Goal: Find specific page/section: Find specific page/section

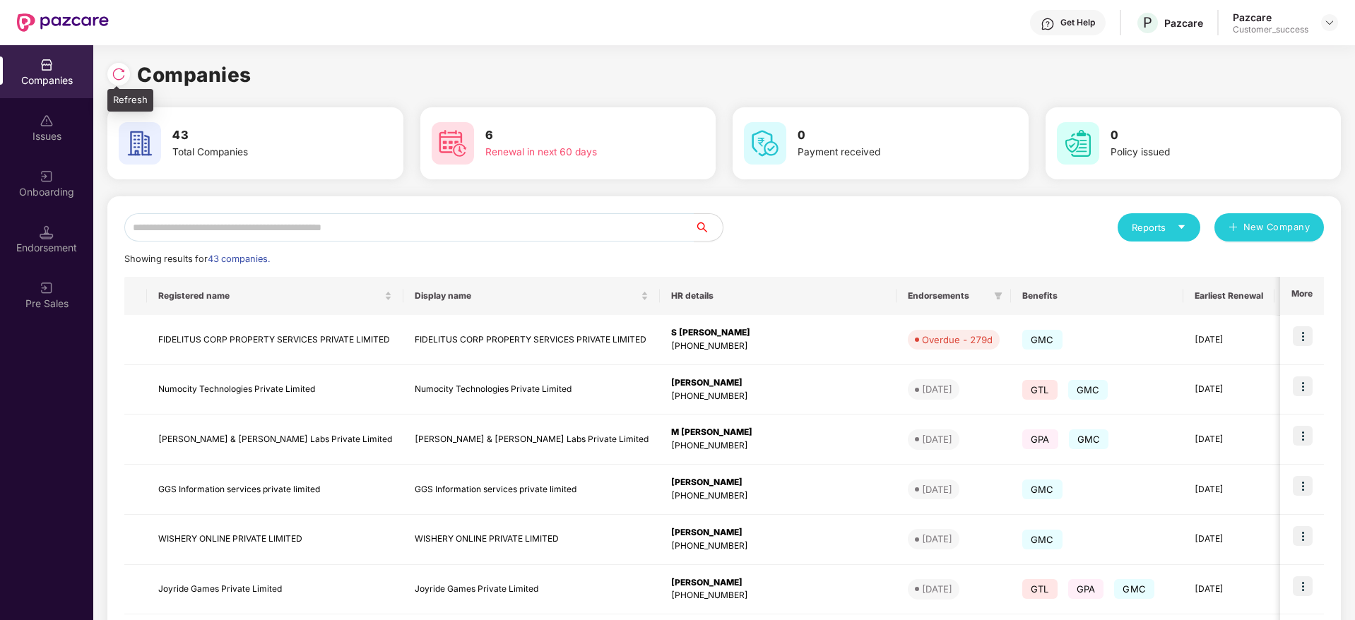
click at [119, 72] on img at bounding box center [119, 74] width 14 height 14
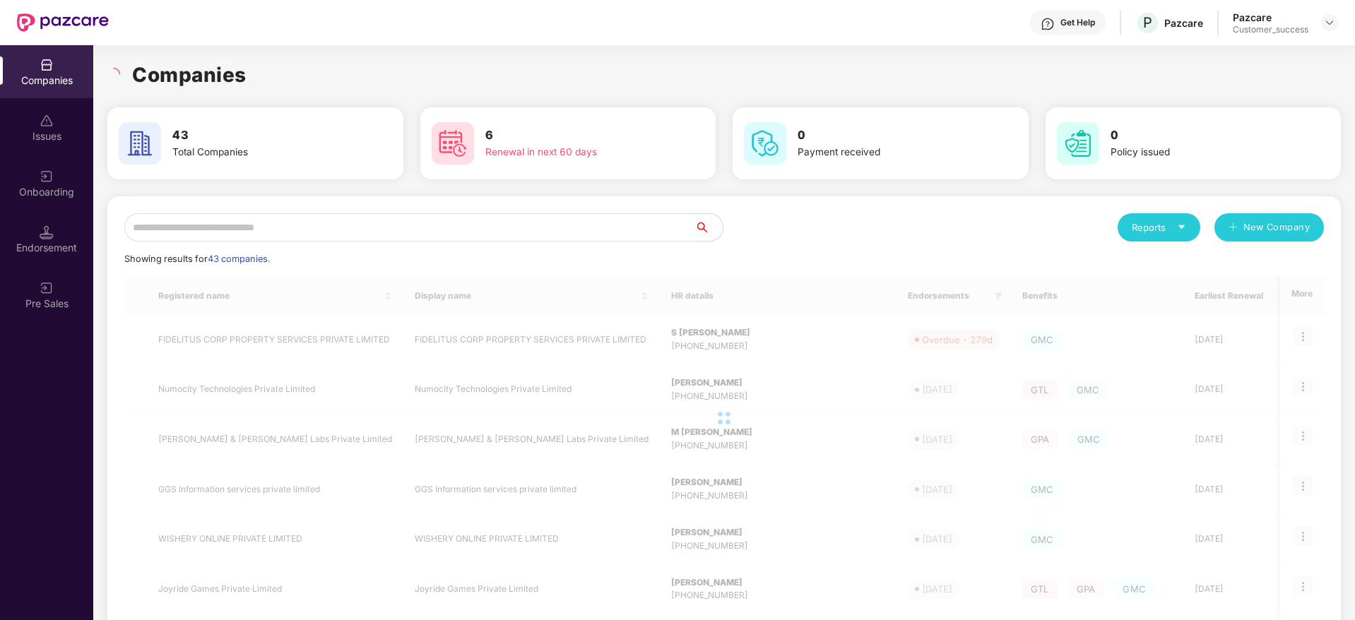
click at [240, 82] on h1 "Companies" at bounding box center [189, 74] width 114 height 31
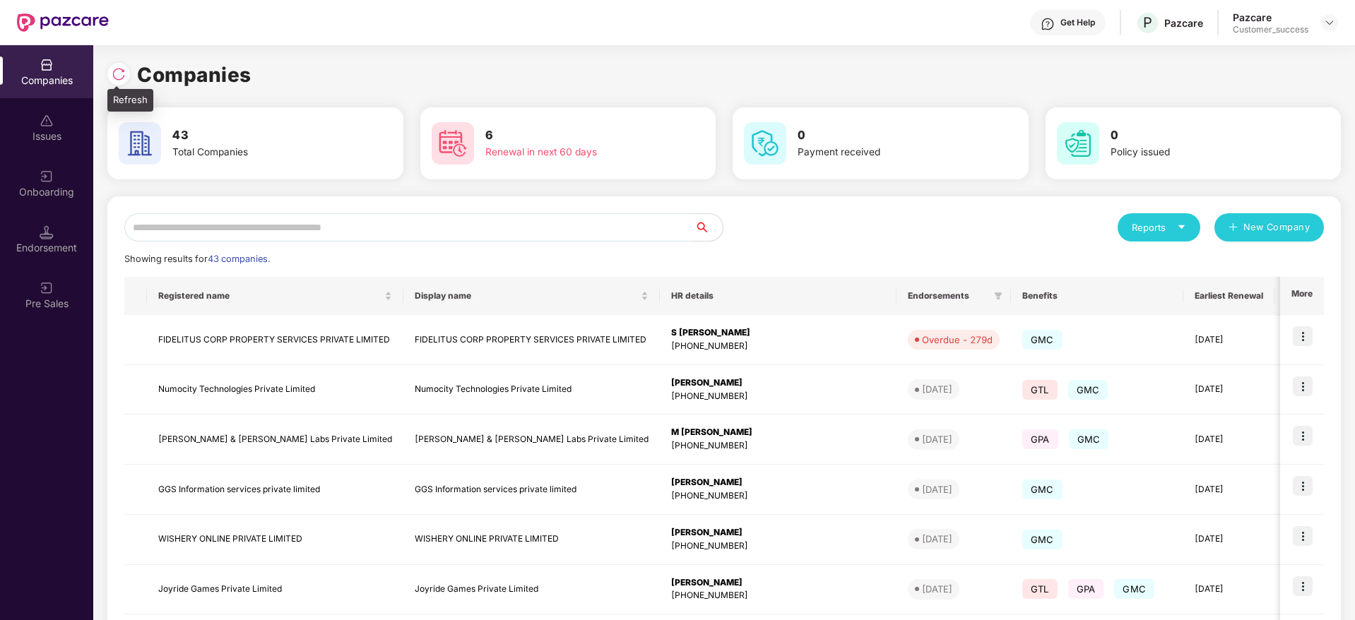
click at [118, 76] on img at bounding box center [119, 74] width 14 height 14
drag, startPoint x: 247, startPoint y: 76, endPoint x: 117, endPoint y: 77, distance: 130.7
click at [117, 77] on div "Companies" at bounding box center [723, 74] width 1233 height 31
click at [117, 77] on img at bounding box center [119, 74] width 14 height 14
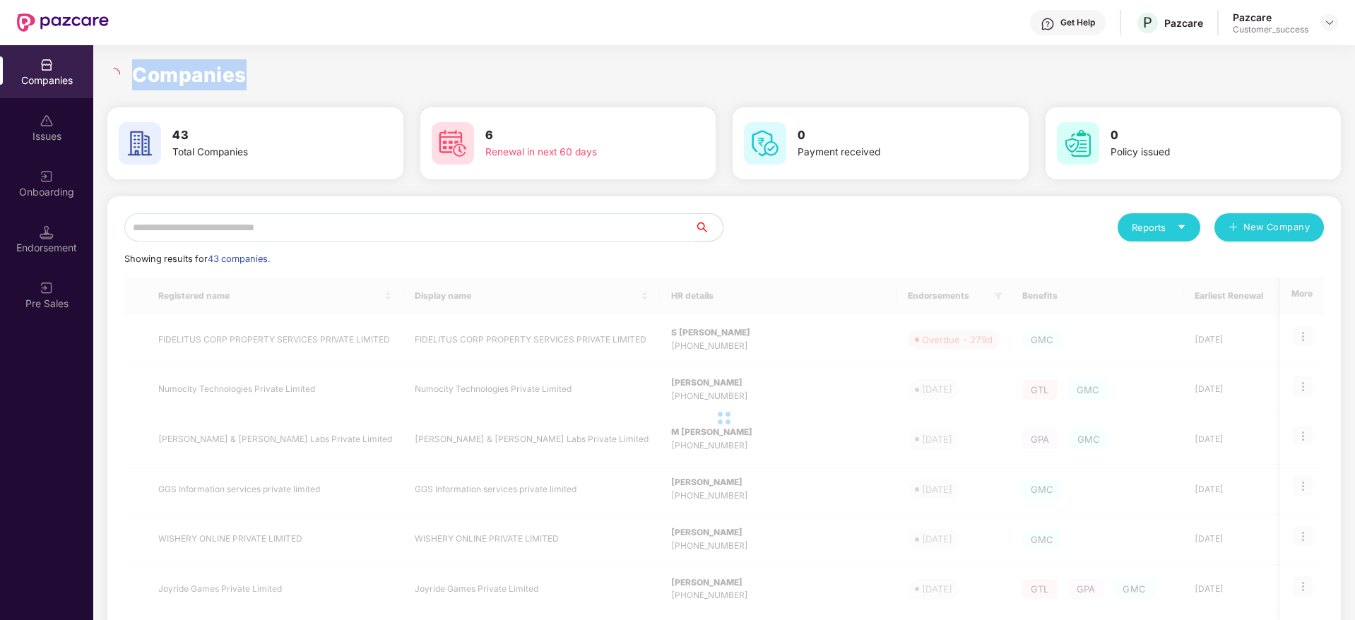
click at [170, 75] on h1 "Companies" at bounding box center [189, 74] width 114 height 31
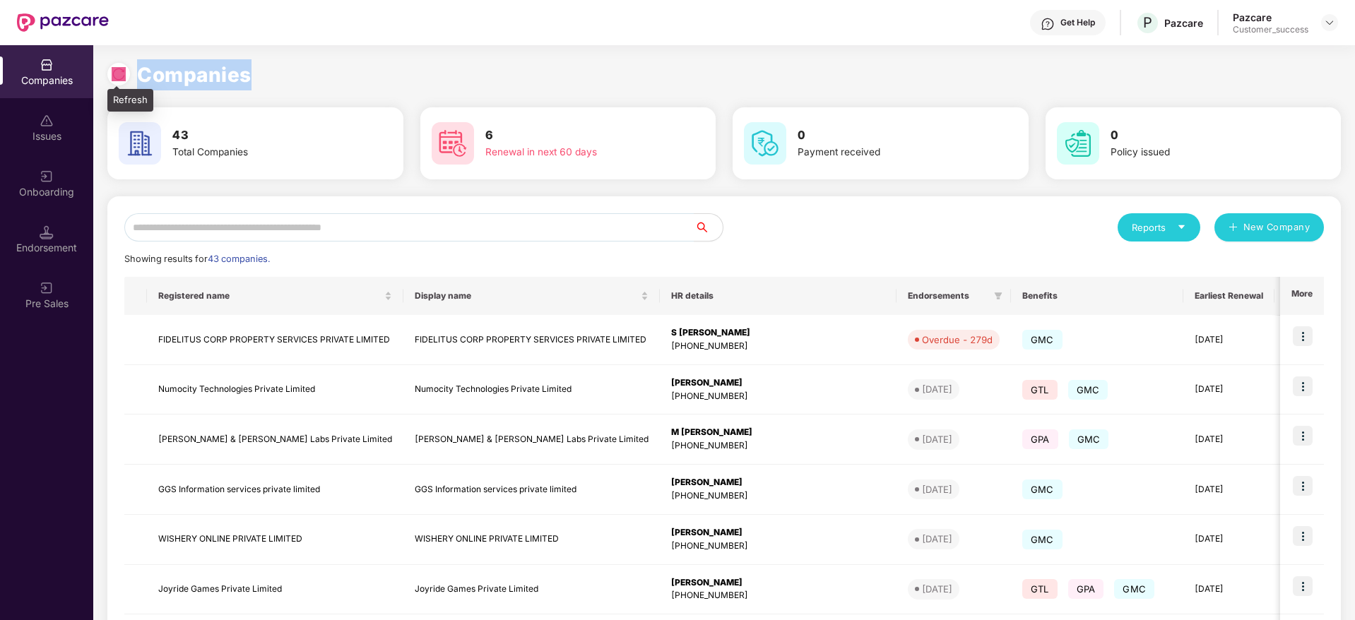
drag, startPoint x: 272, startPoint y: 76, endPoint x: 119, endPoint y: 72, distance: 153.3
click at [119, 72] on div "Companies" at bounding box center [723, 74] width 1233 height 31
click at [119, 72] on img at bounding box center [119, 74] width 14 height 14
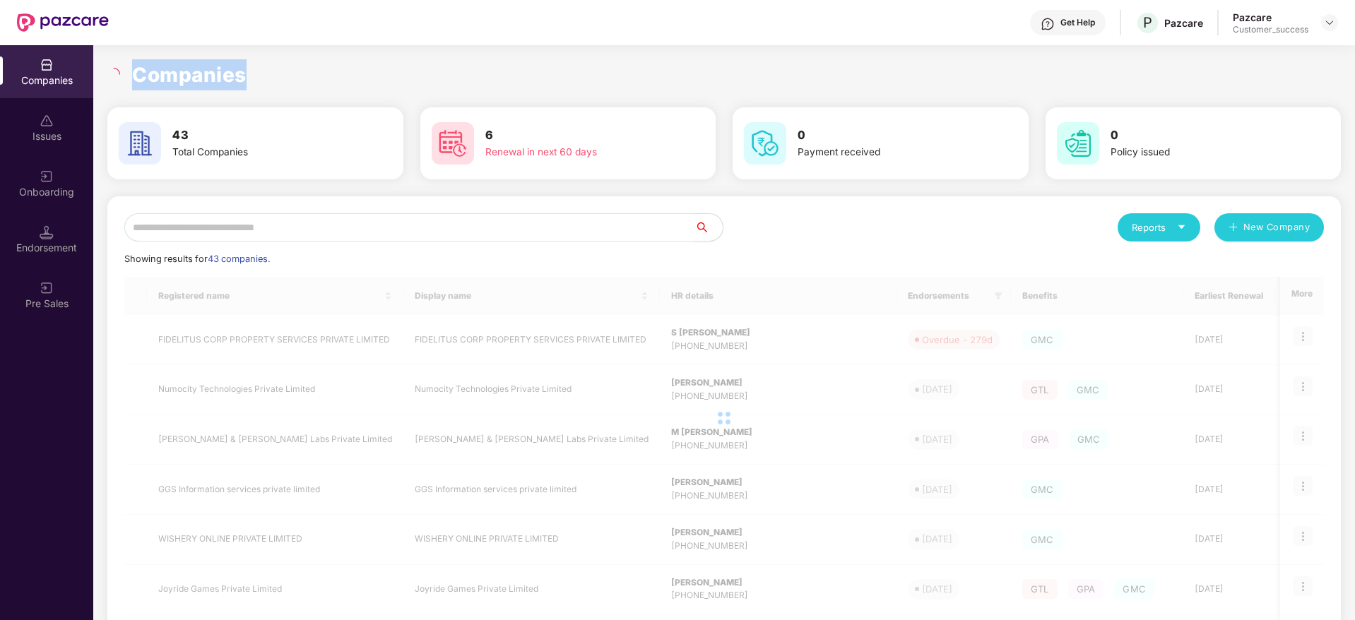
click at [174, 73] on h1 "Companies" at bounding box center [189, 74] width 114 height 31
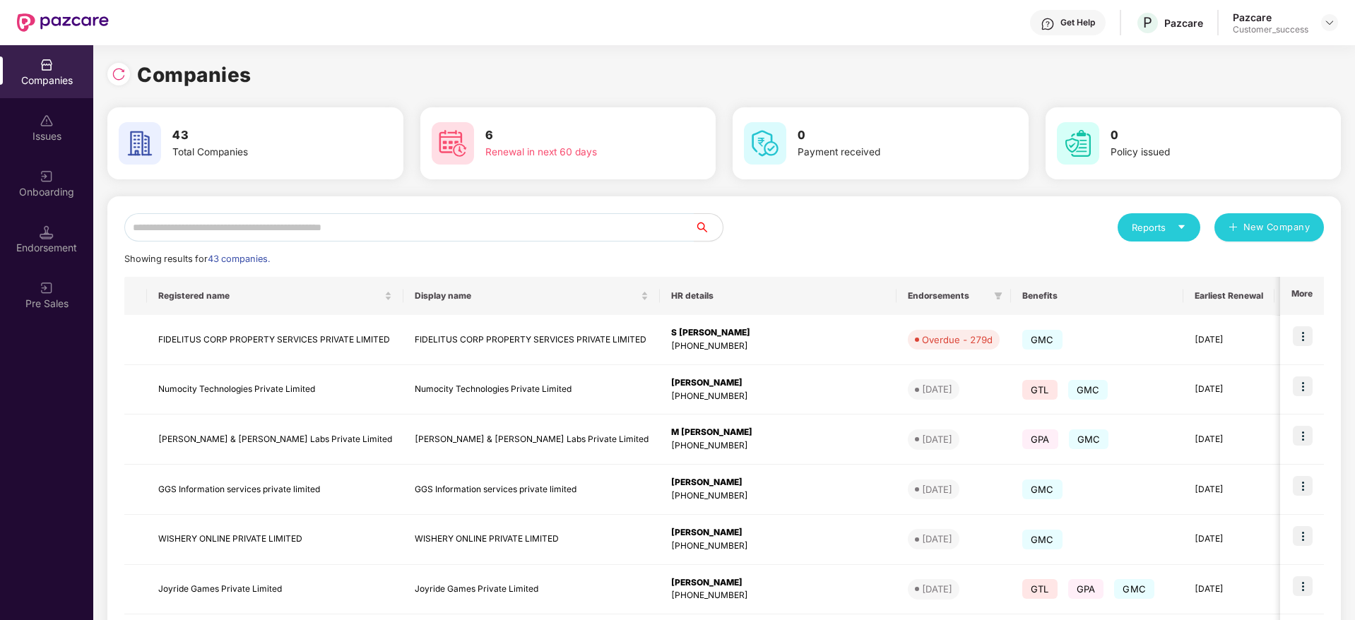
click at [52, 177] on img at bounding box center [47, 177] width 14 height 14
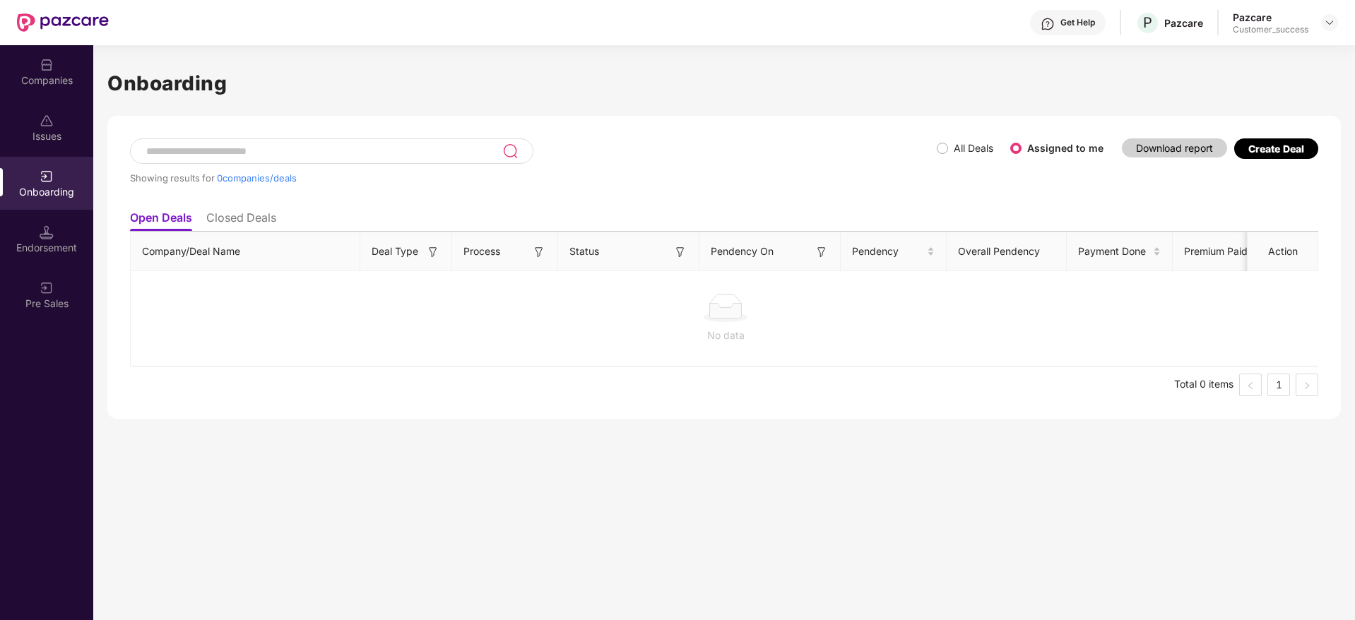
click at [41, 76] on div "Companies" at bounding box center [46, 80] width 93 height 14
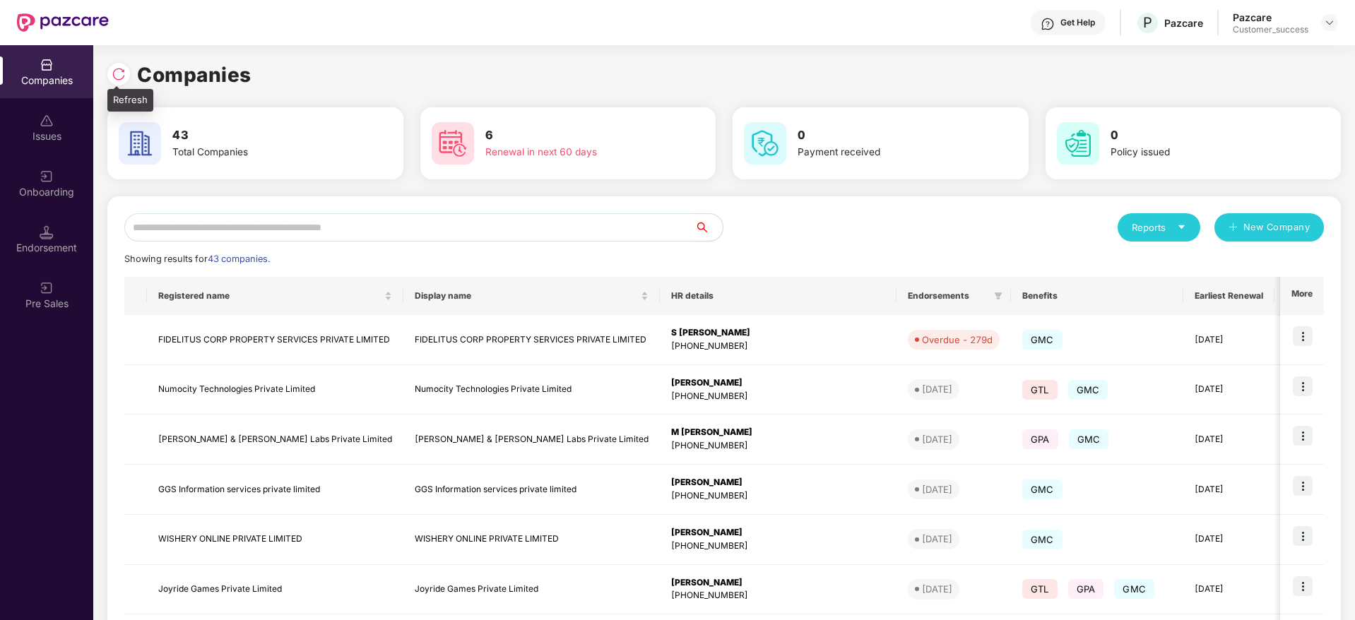
click at [124, 75] on img at bounding box center [119, 74] width 14 height 14
click at [473, 223] on input "text" at bounding box center [409, 227] width 570 height 28
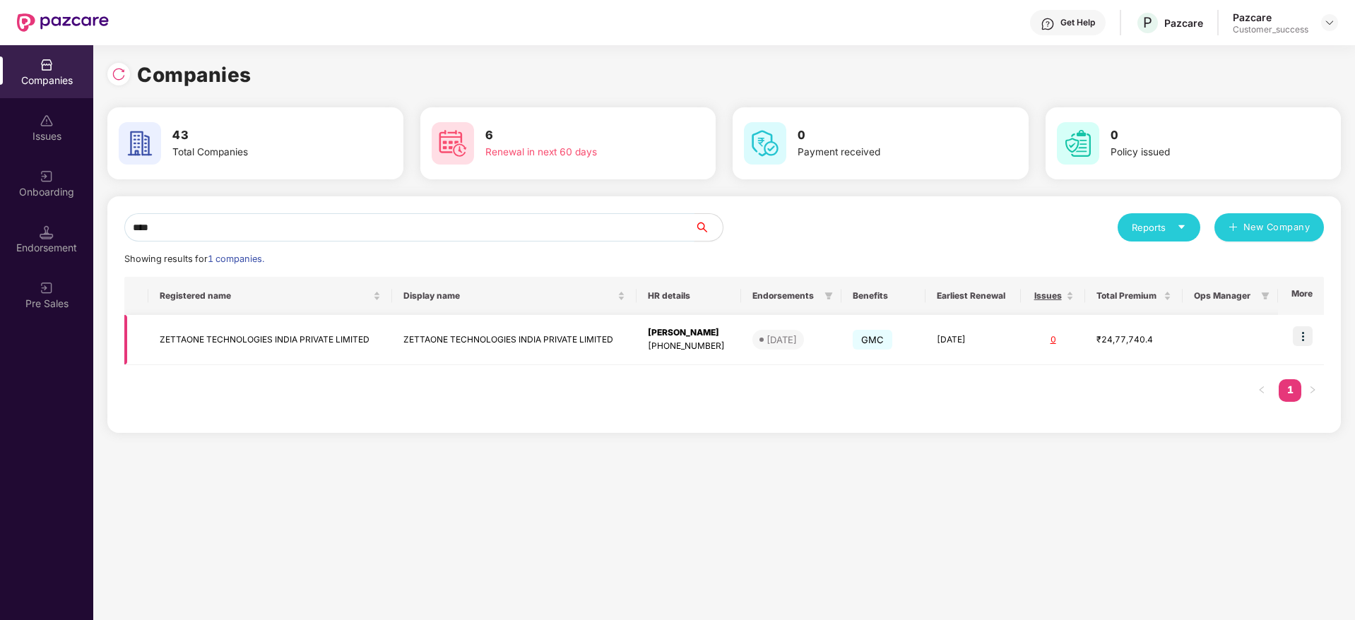
type input "****"
click at [1312, 326] on img at bounding box center [1303, 336] width 20 height 20
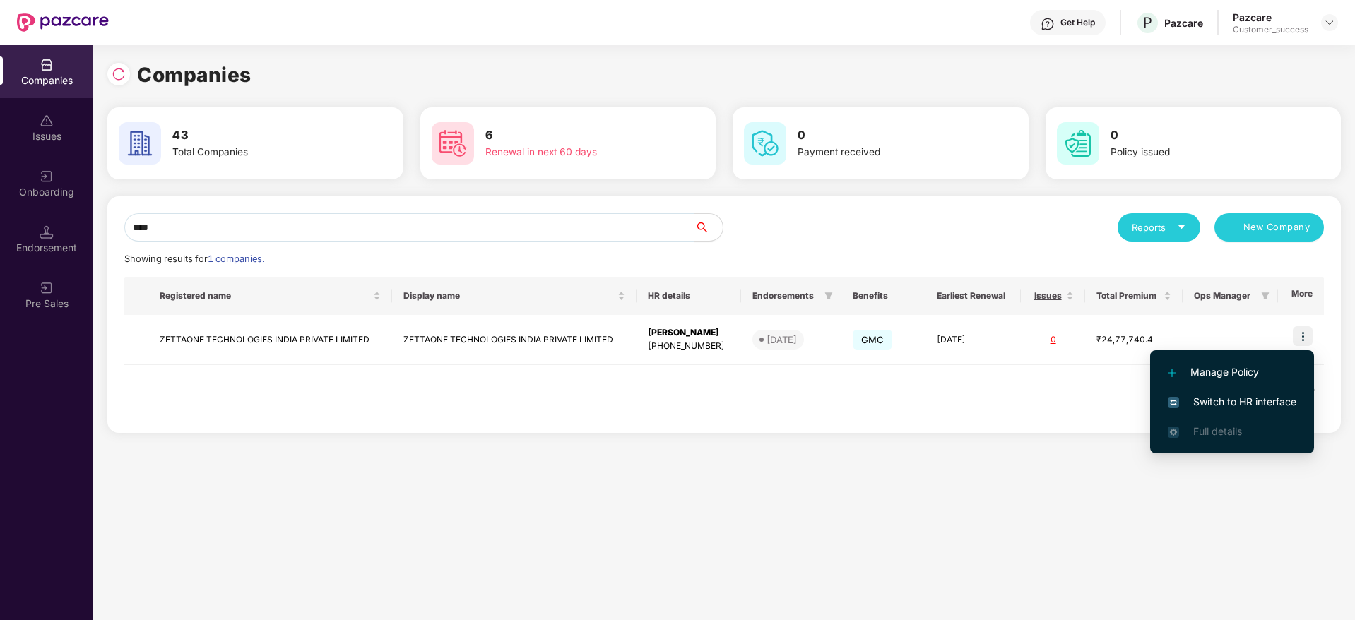
click at [1252, 401] on span "Switch to HR interface" at bounding box center [1232, 402] width 129 height 16
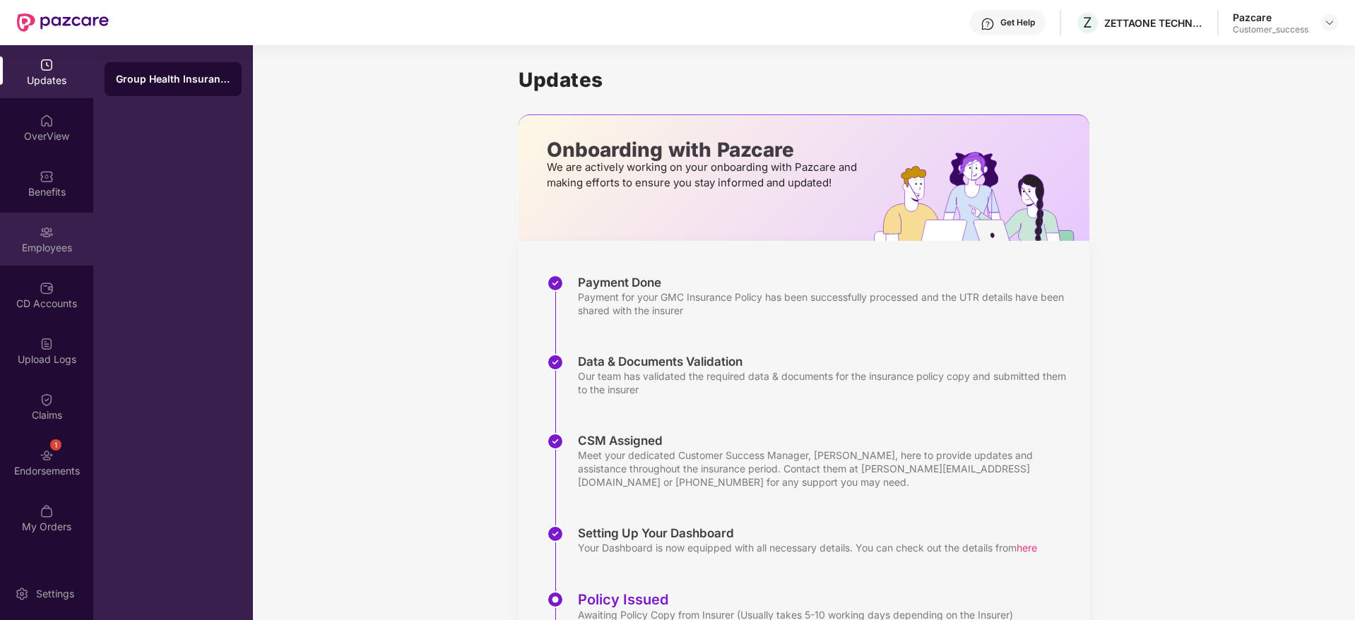
click at [61, 239] on div "Employees" at bounding box center [46, 239] width 93 height 53
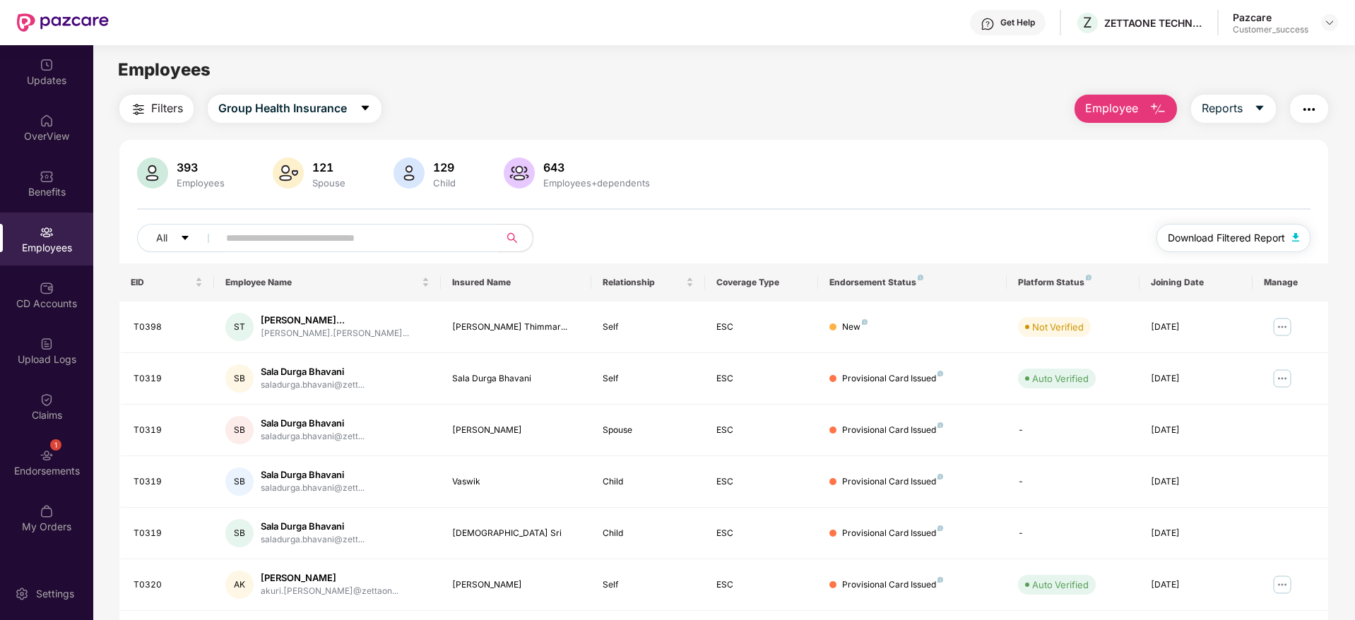
click at [1238, 235] on span "Download Filtered Report" at bounding box center [1226, 238] width 117 height 16
click at [1329, 25] on img at bounding box center [1329, 22] width 11 height 11
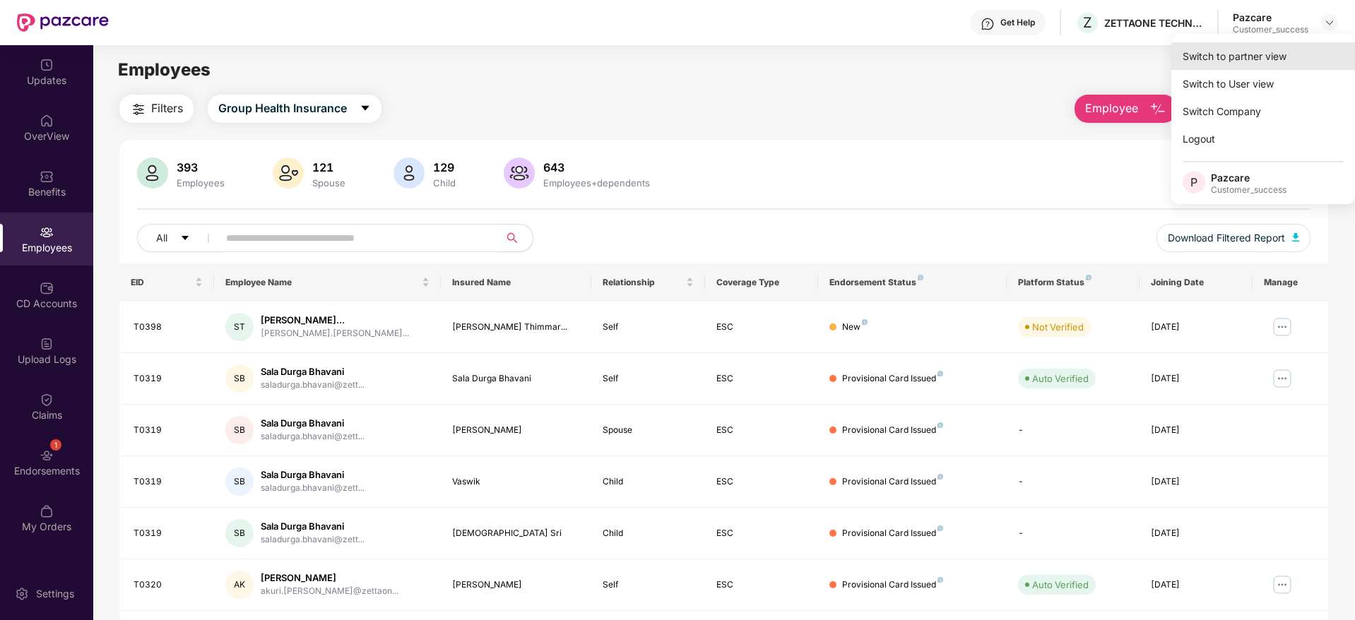
click at [1270, 52] on div "Switch to partner view" at bounding box center [1263, 56] width 184 height 28
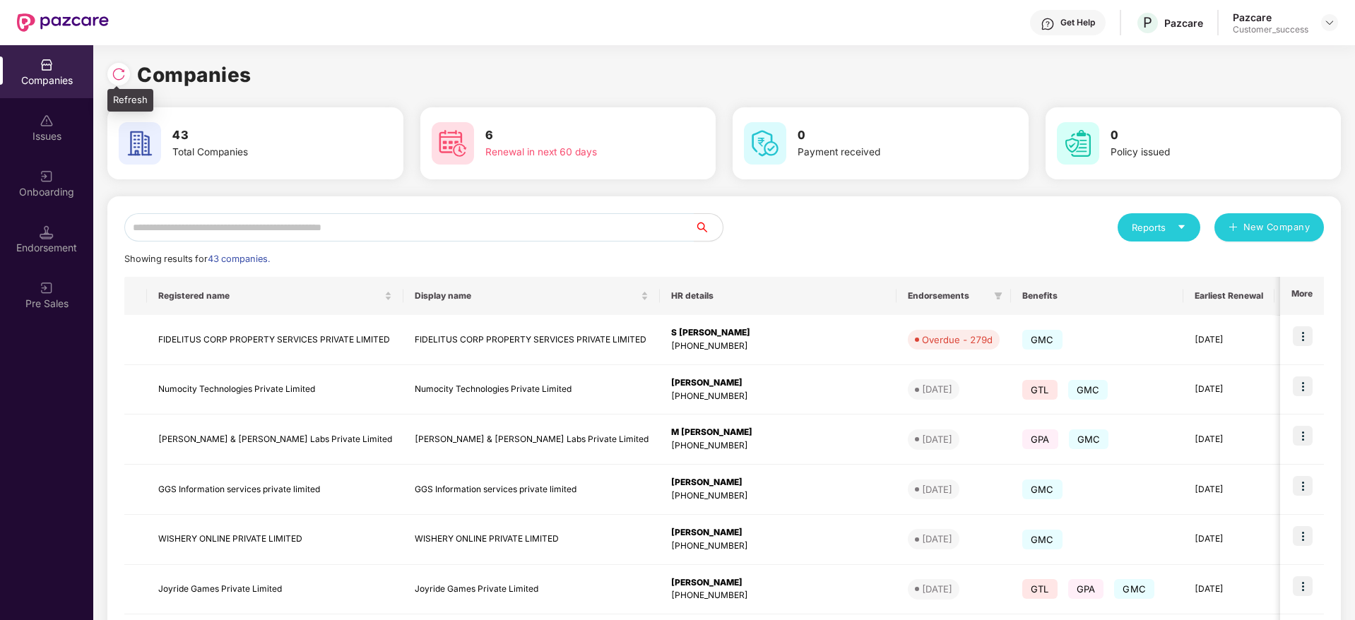
click at [117, 70] on img at bounding box center [119, 74] width 14 height 14
drag, startPoint x: 261, startPoint y: 71, endPoint x: 120, endPoint y: 69, distance: 141.3
click at [120, 69] on div "Companies" at bounding box center [723, 74] width 1233 height 31
click at [120, 69] on img at bounding box center [119, 74] width 14 height 14
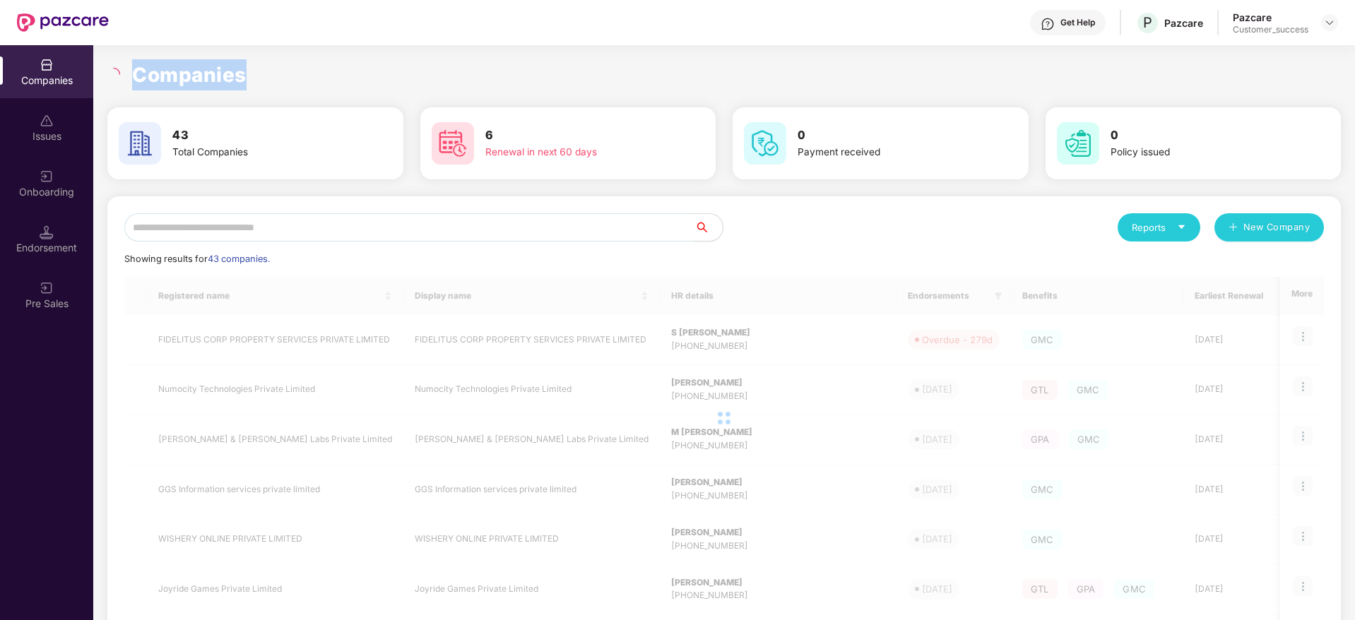
click at [206, 79] on h1 "Companies" at bounding box center [189, 74] width 114 height 31
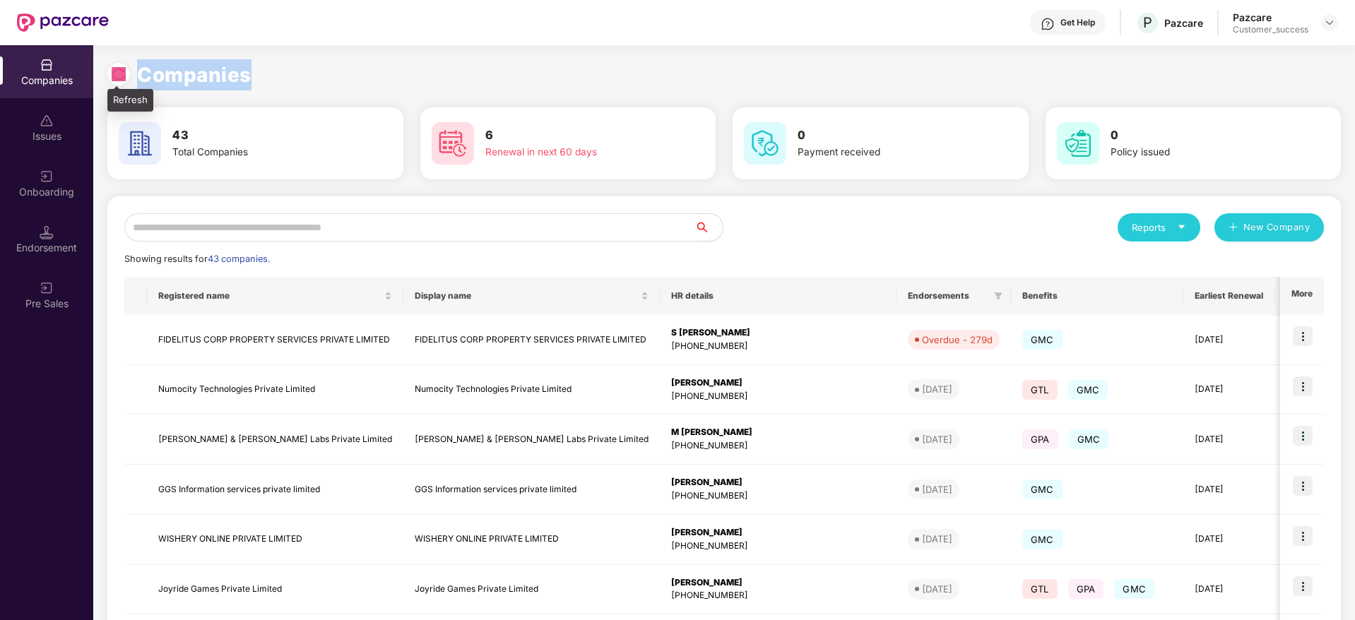
drag, startPoint x: 206, startPoint y: 76, endPoint x: 117, endPoint y: 73, distance: 89.0
click at [117, 73] on div "Companies" at bounding box center [723, 74] width 1233 height 31
click at [117, 73] on img at bounding box center [119, 74] width 14 height 14
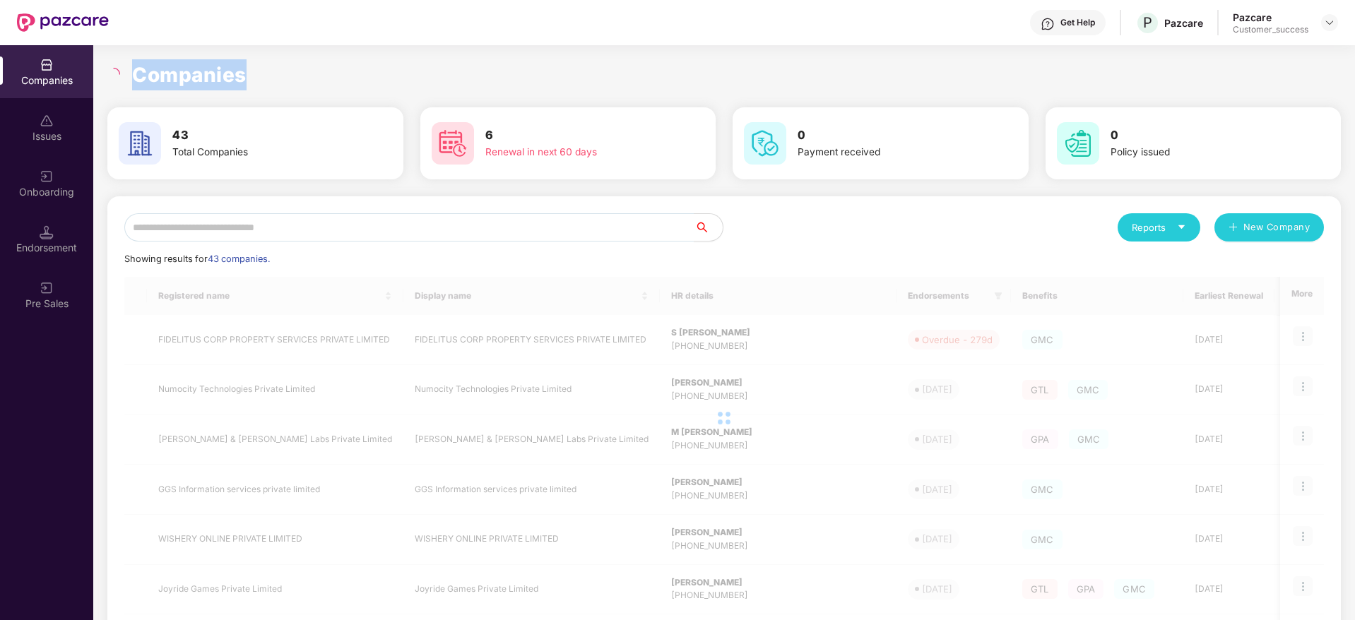
click at [174, 74] on h1 "Companies" at bounding box center [189, 74] width 114 height 31
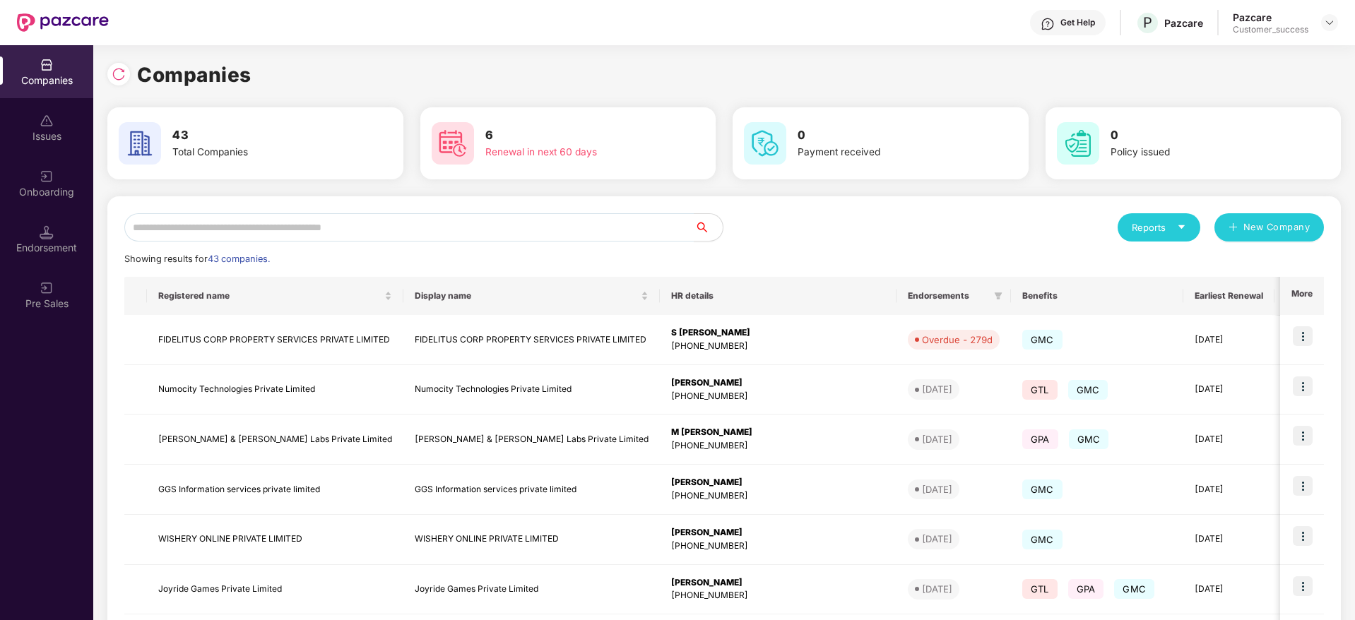
click at [174, 74] on h1 "Companies" at bounding box center [194, 74] width 114 height 31
click at [122, 68] on img at bounding box center [119, 74] width 14 height 14
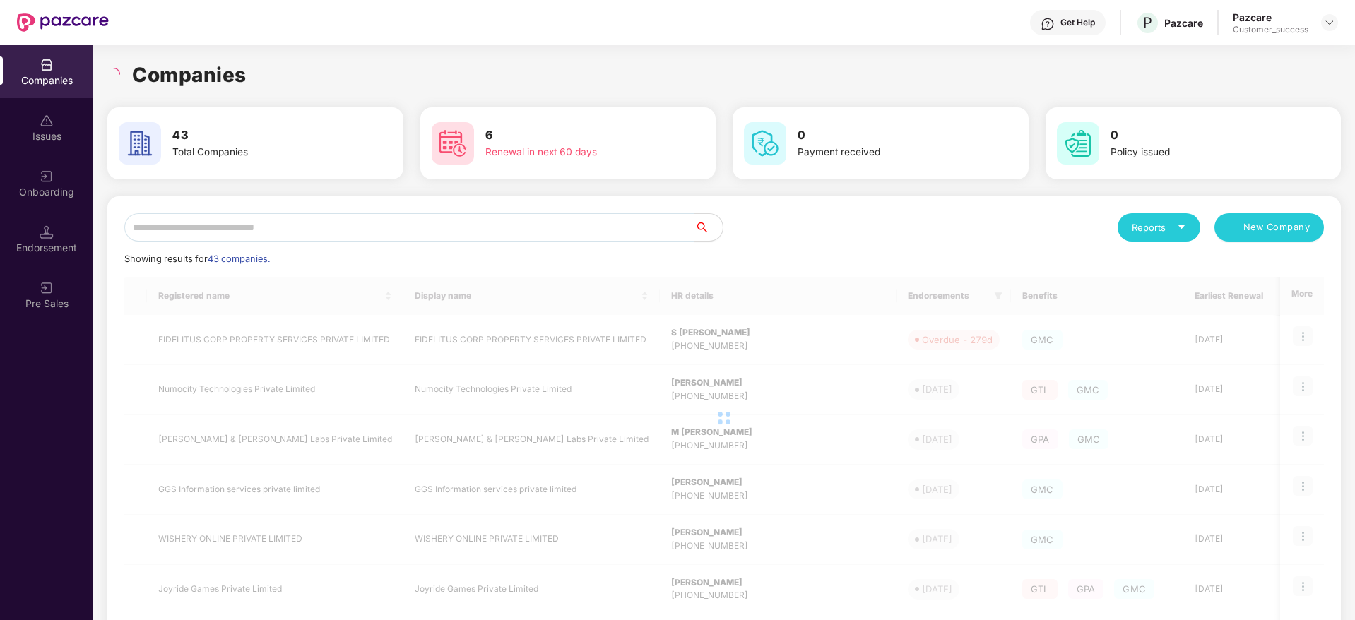
click at [289, 73] on div "Companies" at bounding box center [723, 74] width 1233 height 31
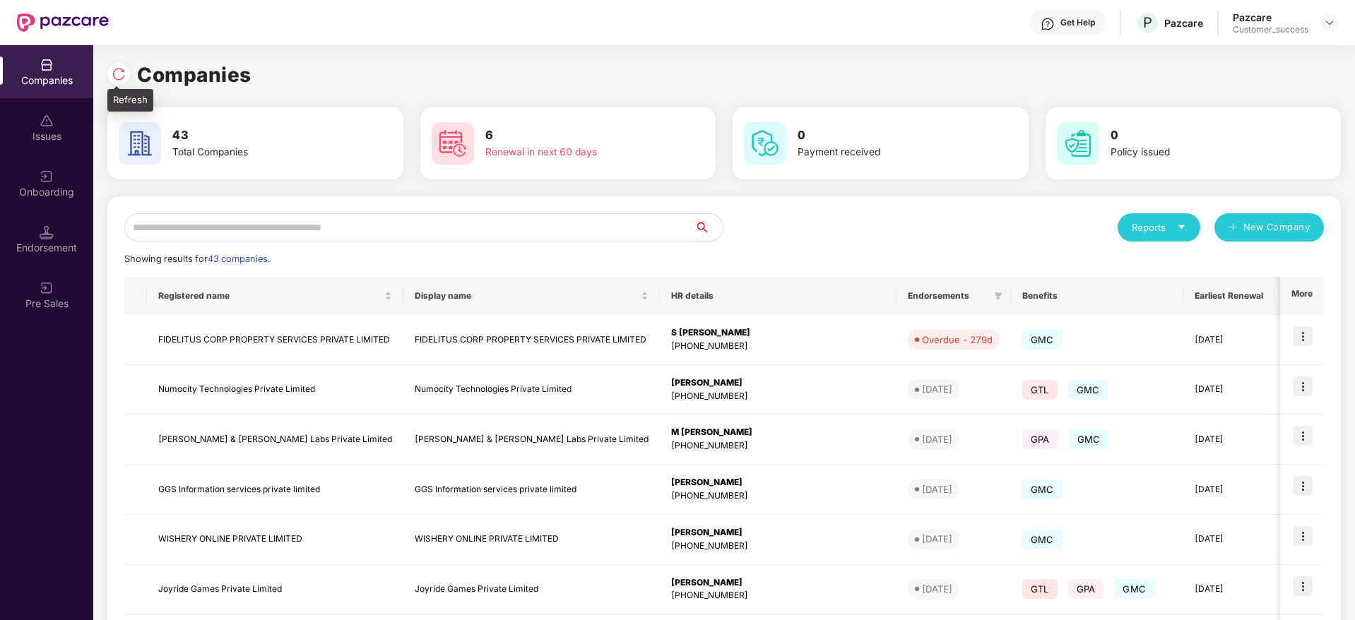
click at [112, 73] on img at bounding box center [119, 74] width 14 height 14
click at [124, 77] on img at bounding box center [119, 74] width 14 height 14
click at [117, 76] on img at bounding box center [119, 74] width 14 height 14
click at [436, 232] on input "text" at bounding box center [409, 227] width 570 height 28
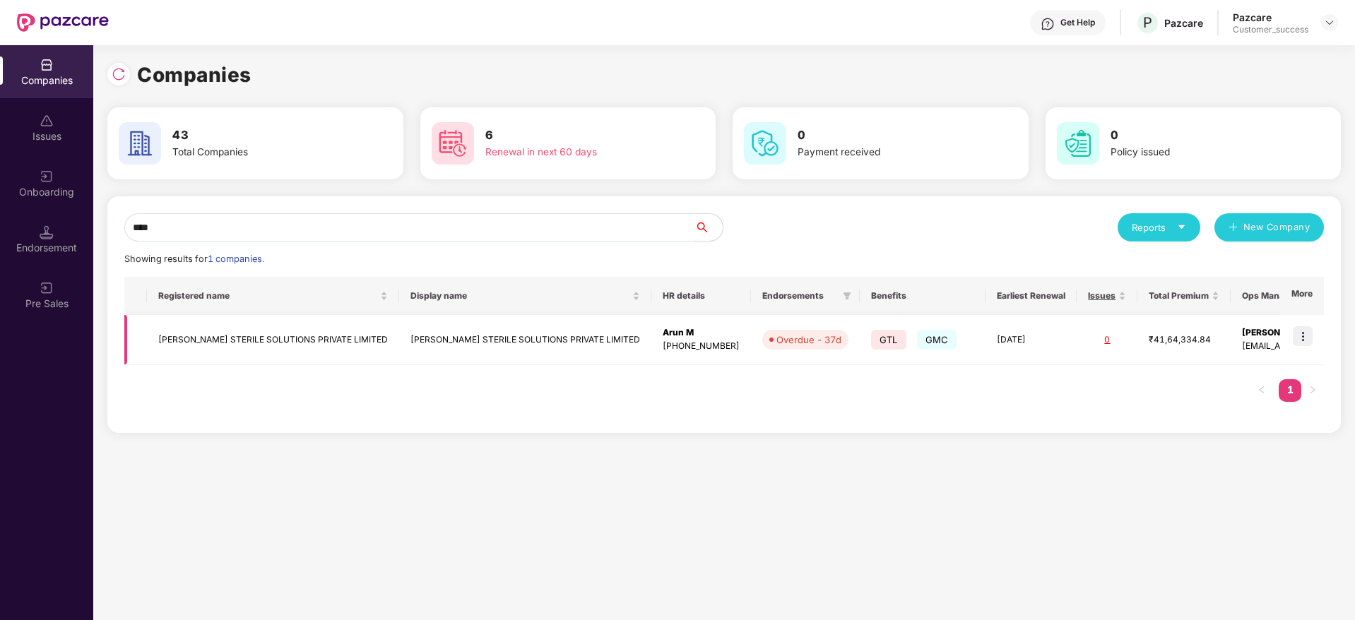
type input "****"
click at [1307, 336] on img at bounding box center [1303, 336] width 20 height 20
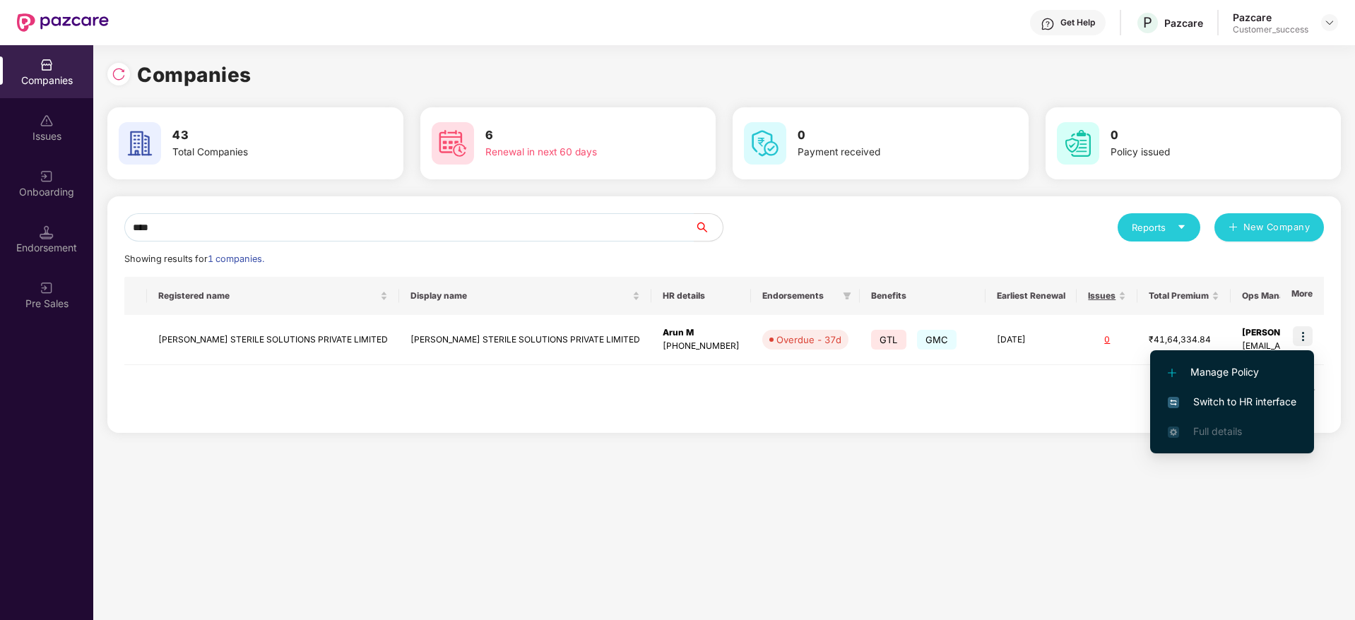
click at [1265, 406] on span "Switch to HR interface" at bounding box center [1232, 402] width 129 height 16
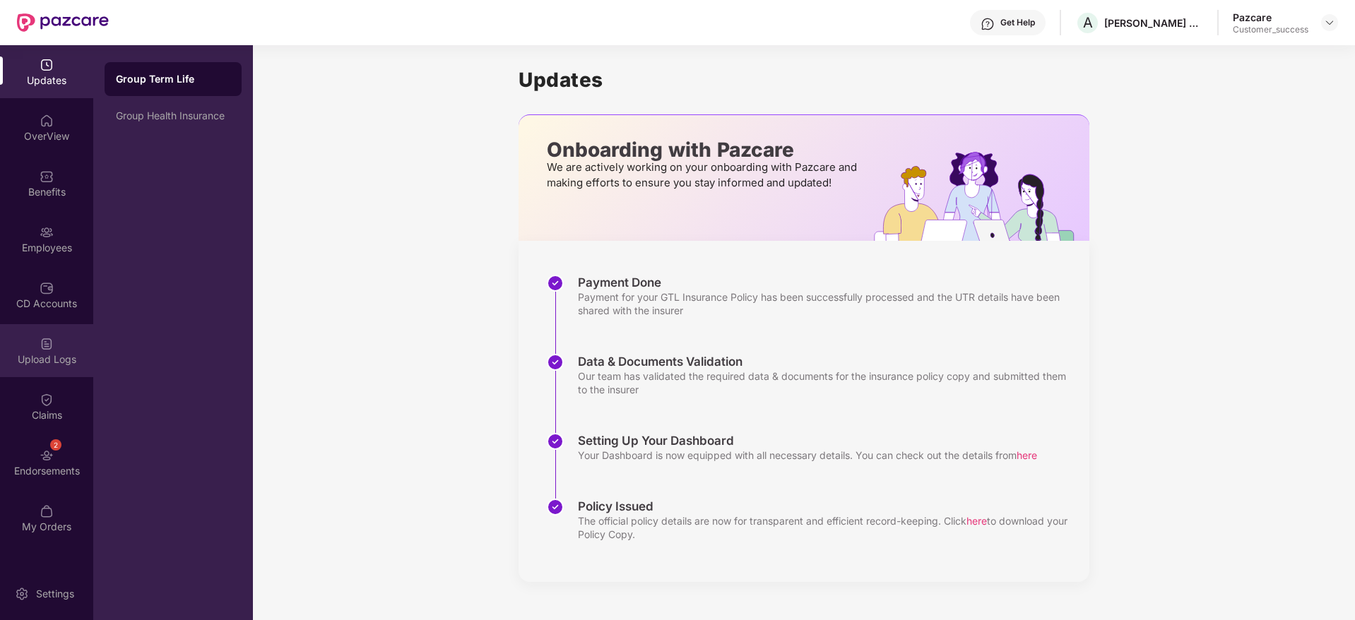
click at [55, 363] on div "Upload Logs" at bounding box center [46, 359] width 93 height 14
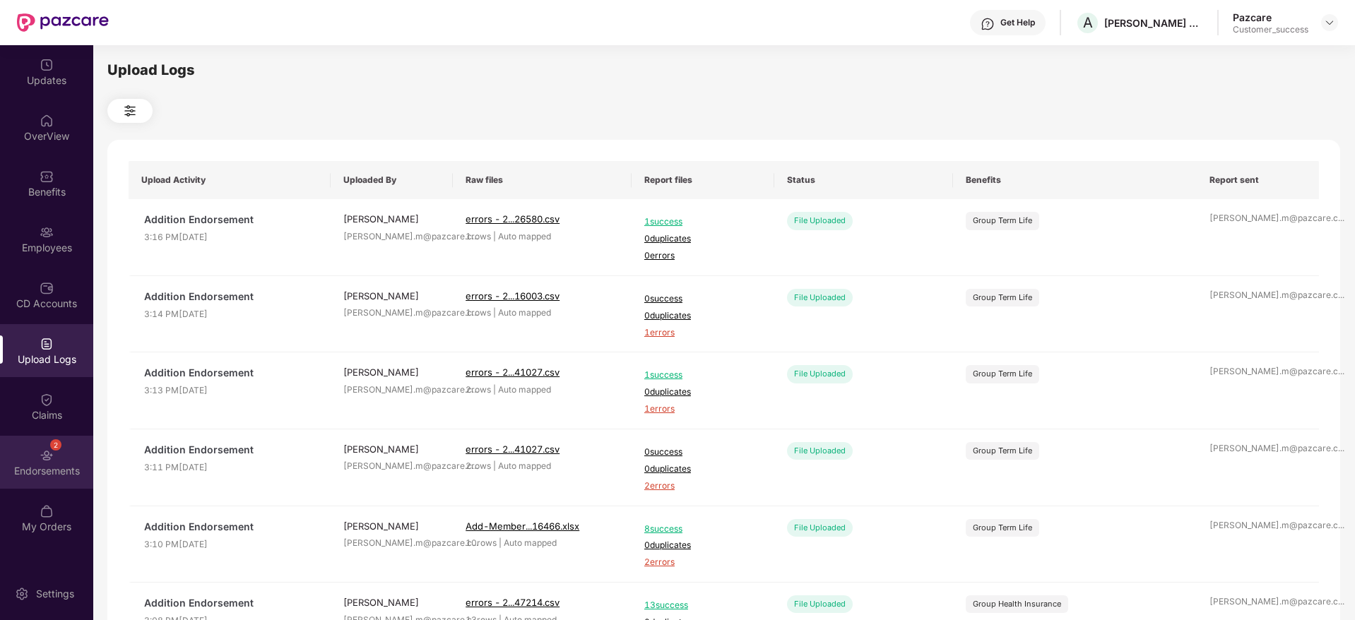
click at [64, 449] on div "2 Endorsements" at bounding box center [46, 462] width 93 height 53
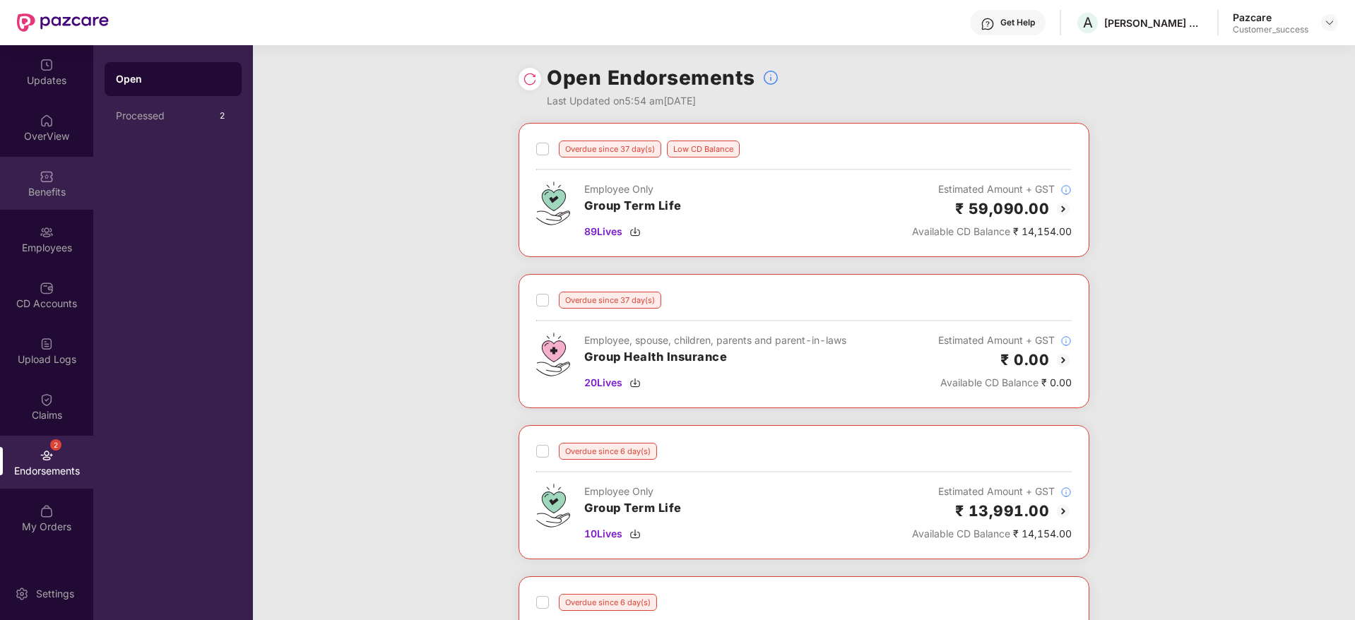
click at [52, 165] on div "Benefits" at bounding box center [46, 183] width 93 height 53
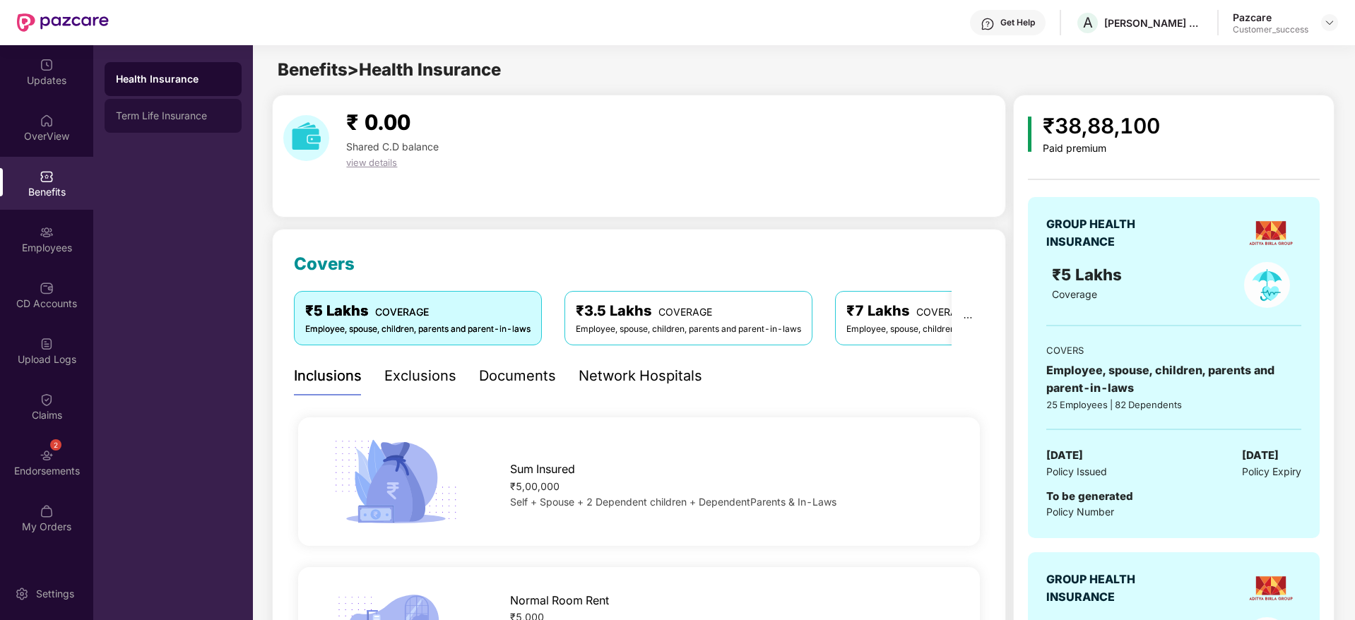
click at [198, 116] on div "Term Life Insurance" at bounding box center [173, 115] width 114 height 11
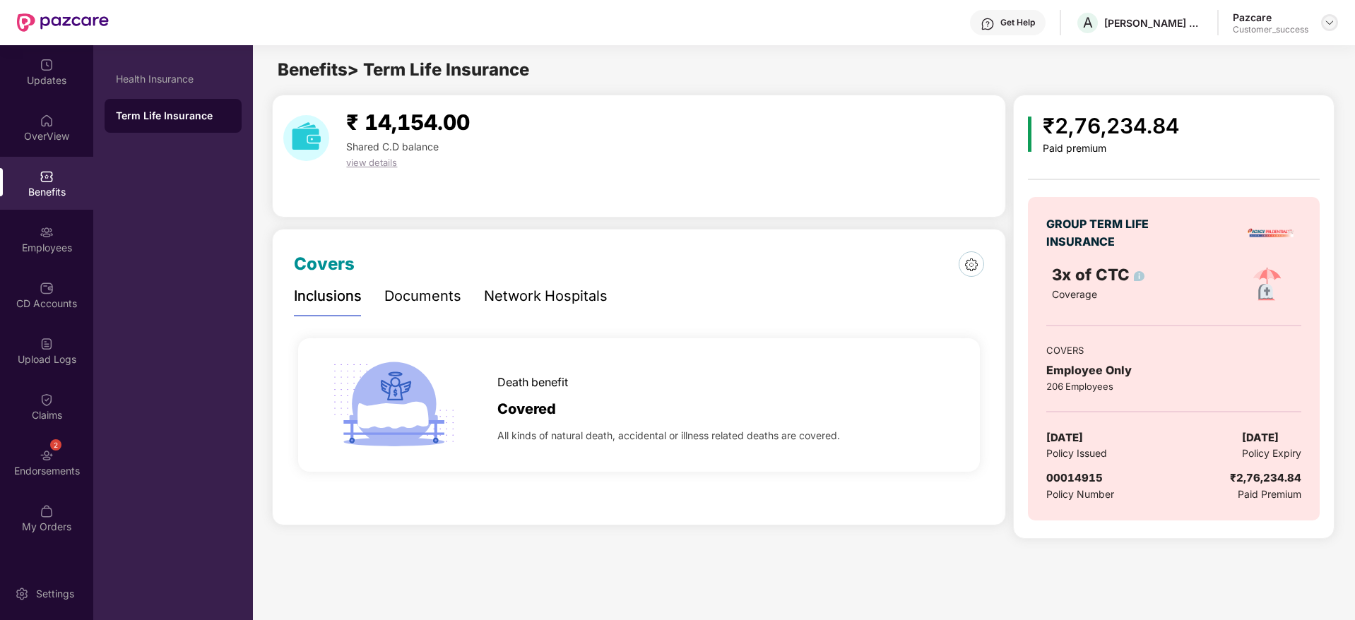
click at [1329, 20] on img at bounding box center [1329, 22] width 11 height 11
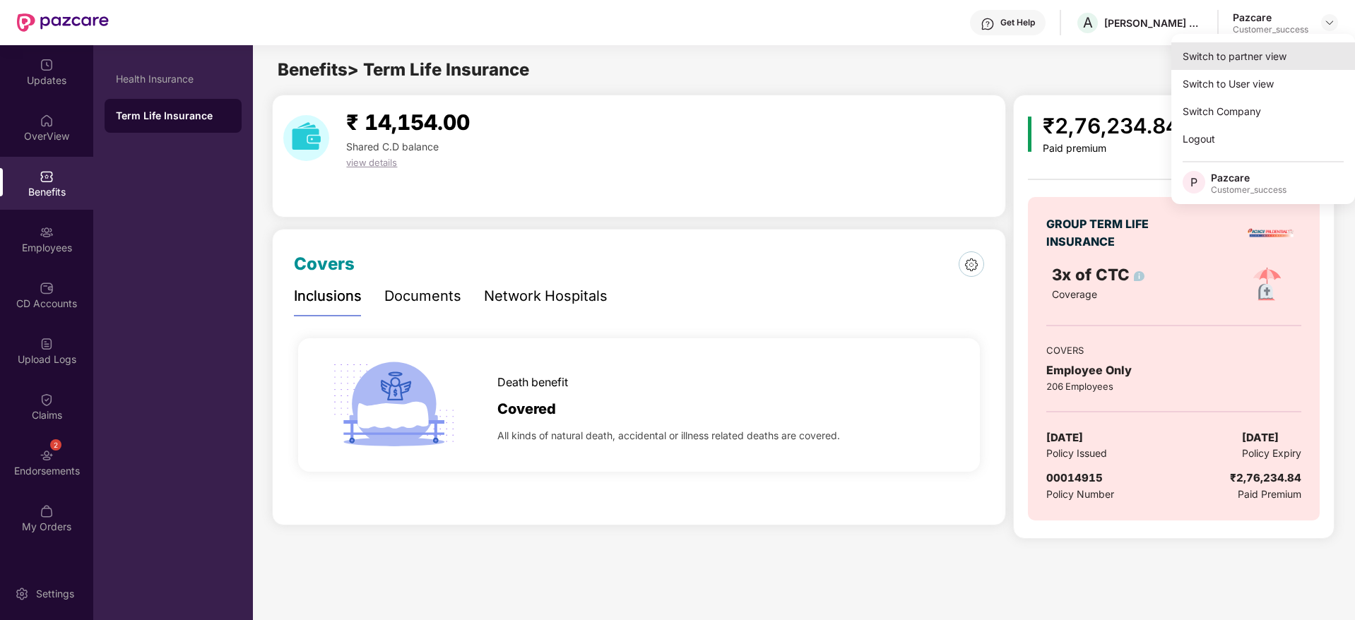
click at [1261, 53] on div "Switch to partner view" at bounding box center [1263, 56] width 184 height 28
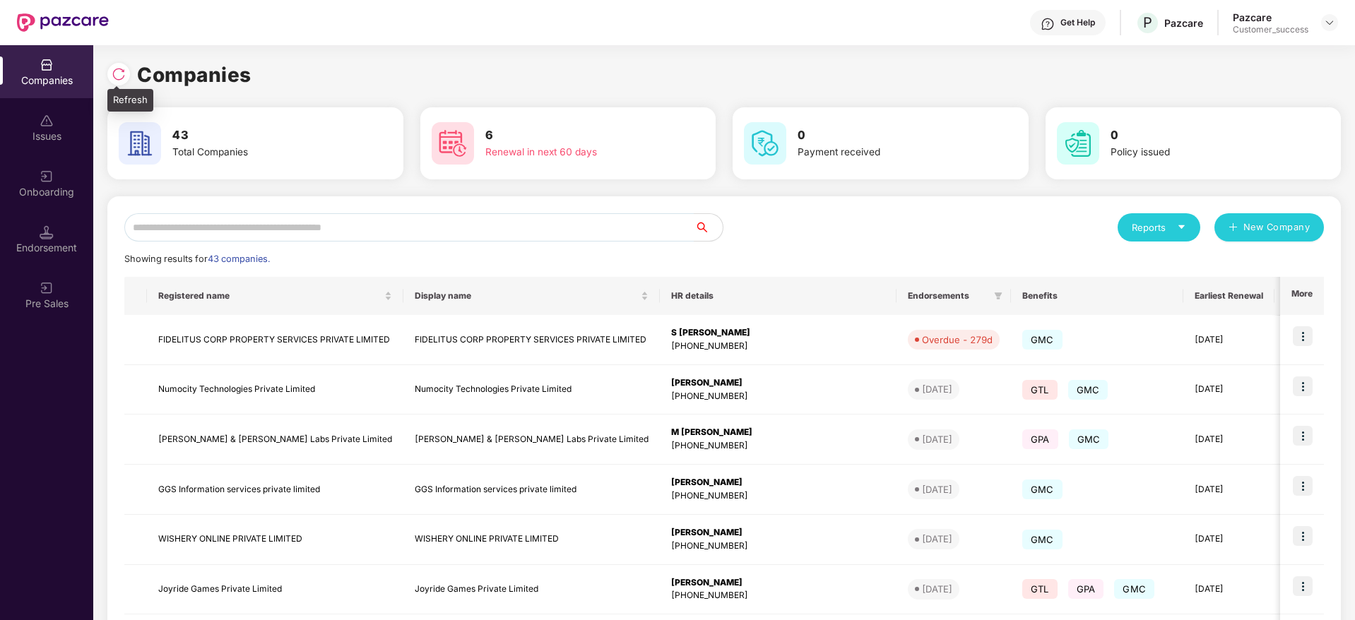
click at [115, 77] on img at bounding box center [119, 74] width 14 height 14
click at [117, 70] on img at bounding box center [119, 74] width 14 height 14
drag, startPoint x: 265, startPoint y: 73, endPoint x: 114, endPoint y: 73, distance: 150.5
click at [114, 73] on div "Companies" at bounding box center [723, 74] width 1233 height 31
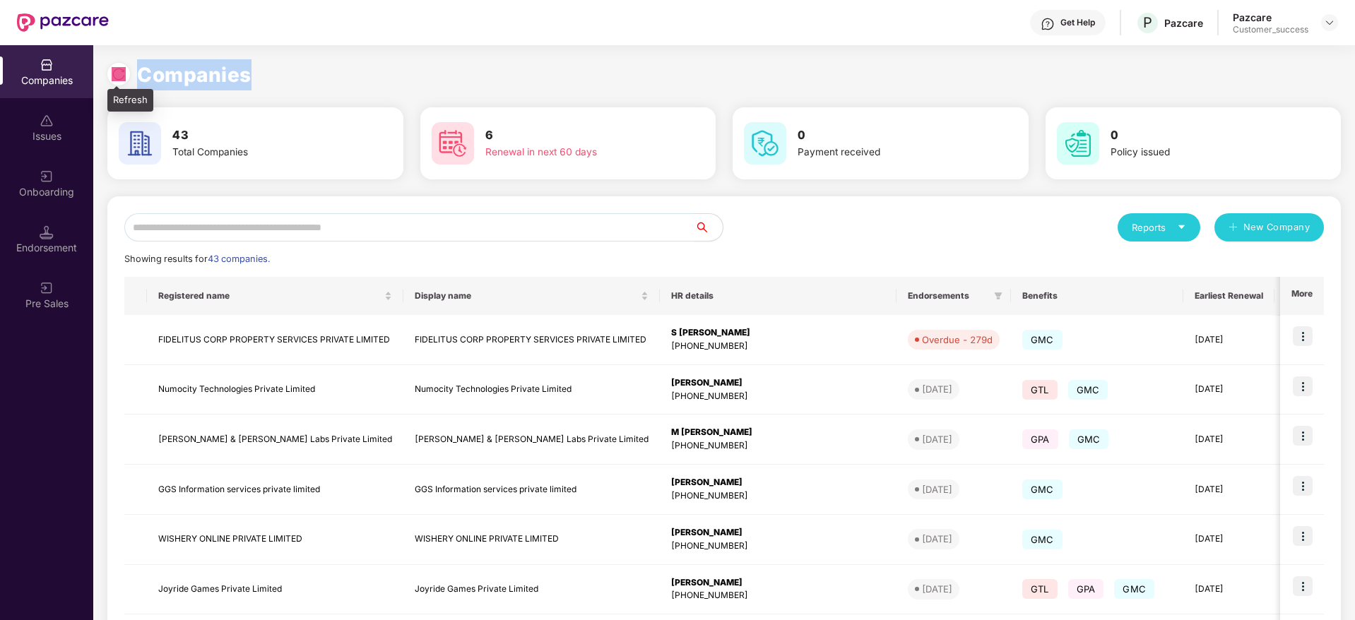
click at [114, 73] on img at bounding box center [119, 74] width 14 height 14
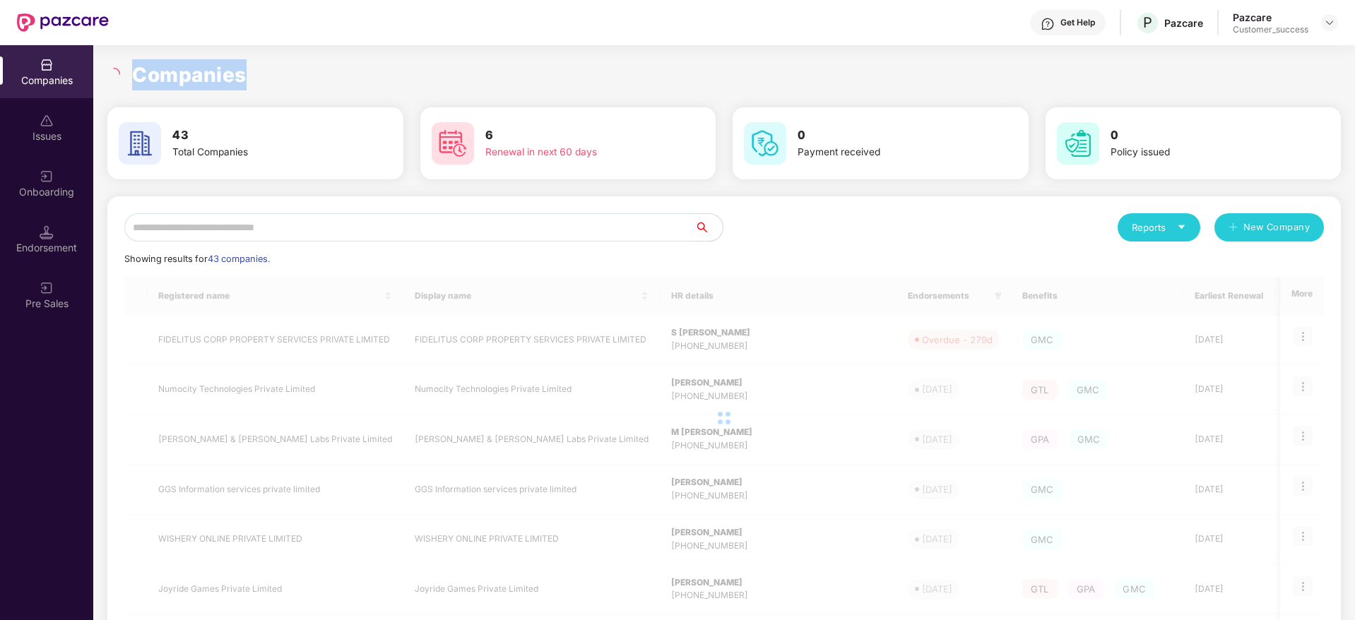
click at [198, 71] on h1 "Companies" at bounding box center [189, 74] width 114 height 31
